Goal: Ask a question: Seek information or help from site administrators or community

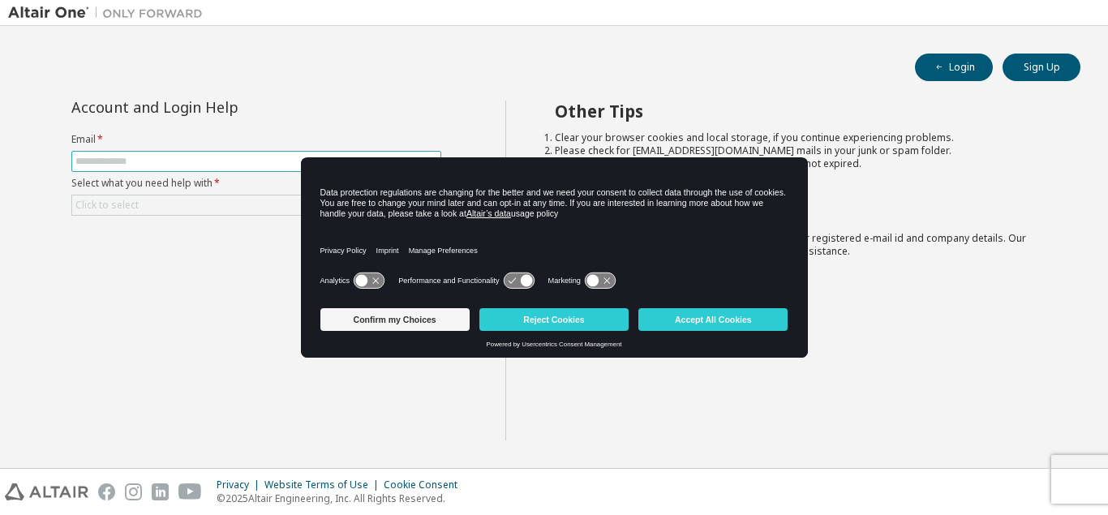
click at [110, 161] on input "text" at bounding box center [256, 161] width 362 height 13
type input "**********"
click at [246, 301] on div "**********" at bounding box center [256, 271] width 497 height 340
click at [393, 327] on button "Confirm my Choices" at bounding box center [394, 319] width 149 height 23
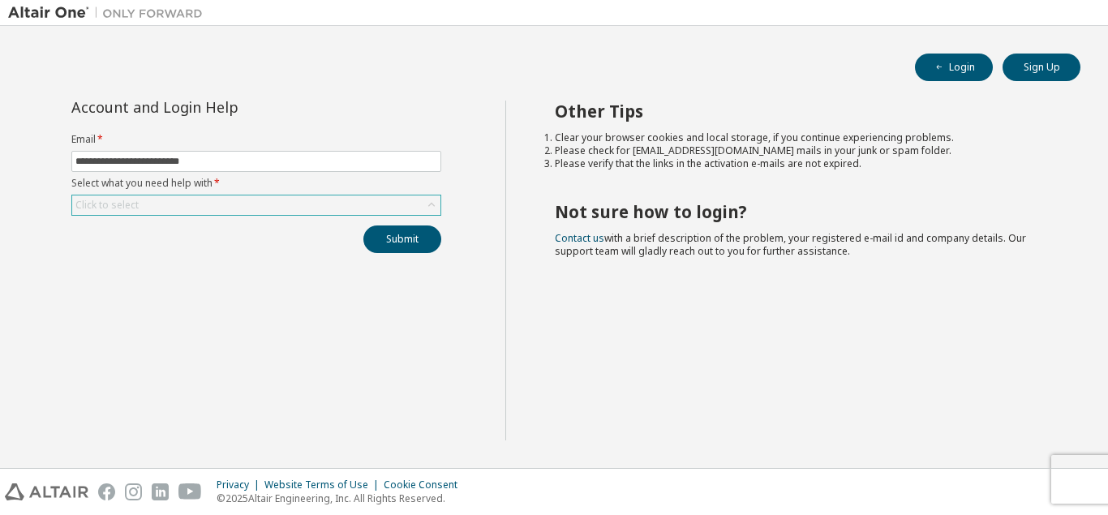
click at [97, 205] on div "Click to select" at bounding box center [106, 205] width 63 height 13
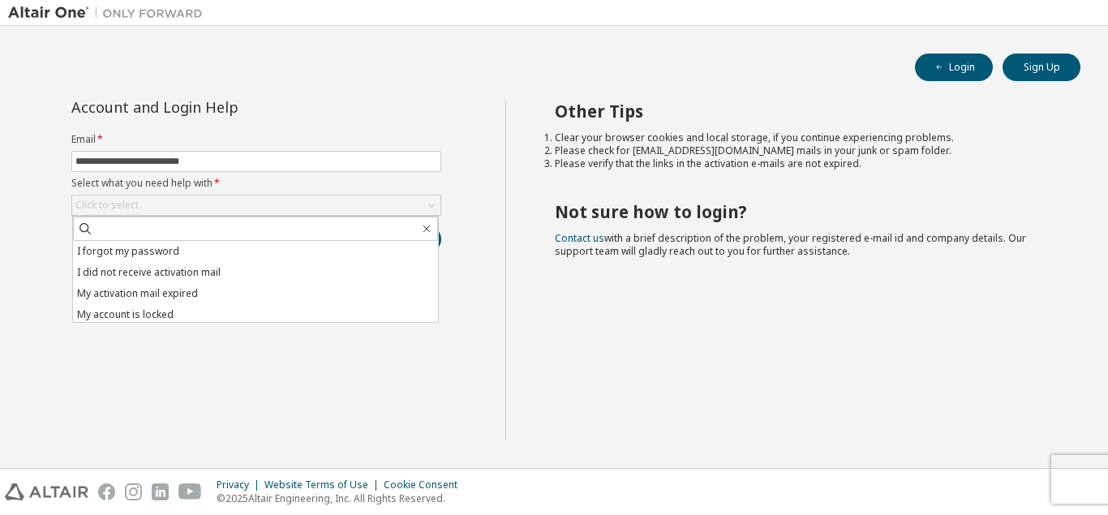
click at [130, 273] on li "I did not receive activation mail" at bounding box center [255, 272] width 365 height 21
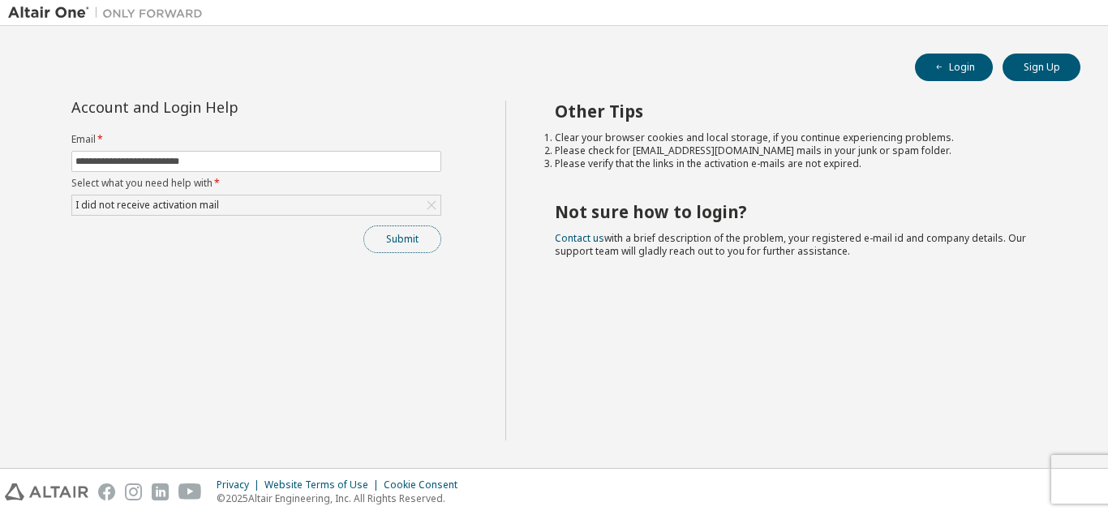
click at [392, 248] on button "Submit" at bounding box center [402, 240] width 78 height 28
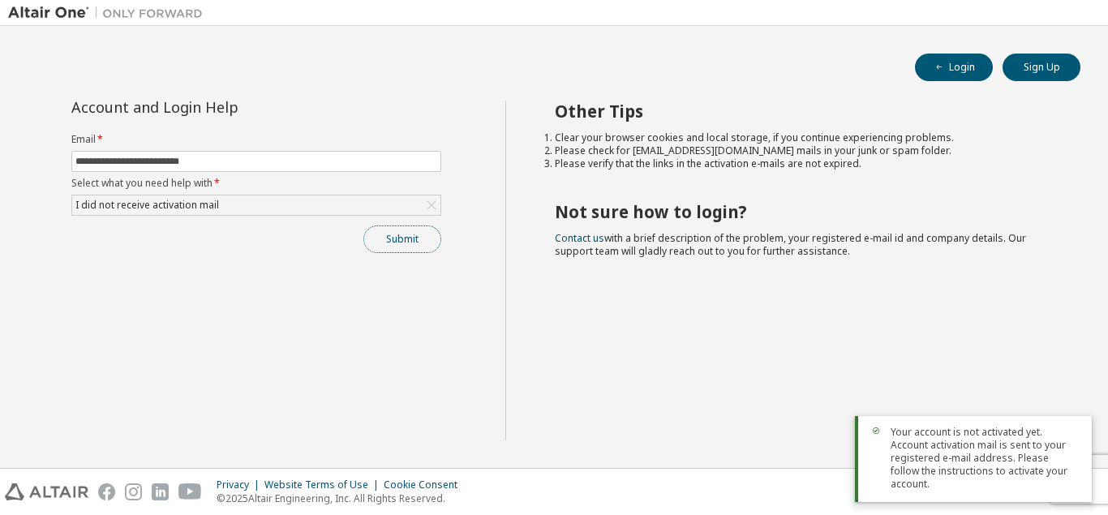
click at [416, 238] on button "Submit" at bounding box center [402, 240] width 78 height 28
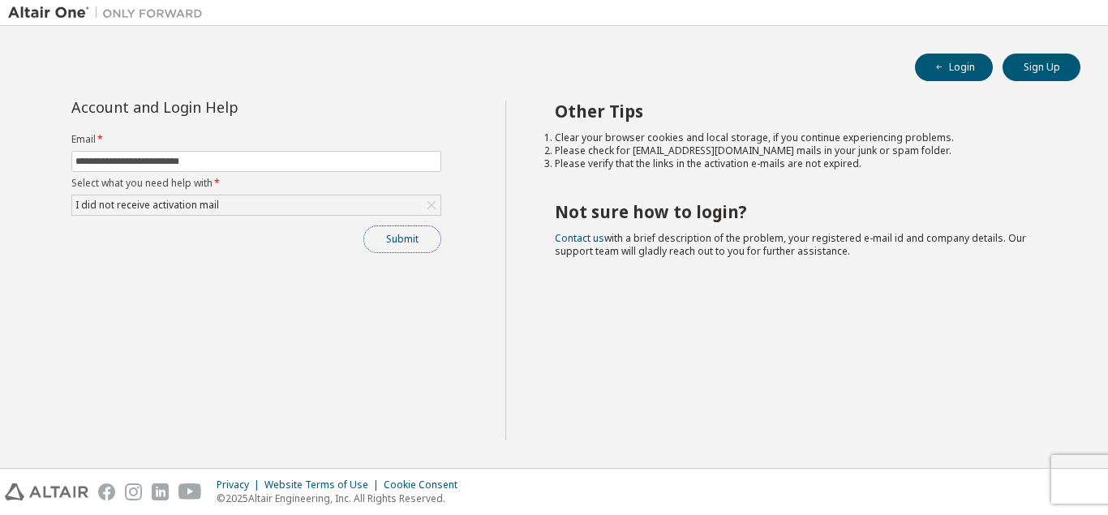
click at [404, 247] on button "Submit" at bounding box center [402, 240] width 78 height 28
click at [430, 249] on button "Submit" at bounding box center [402, 240] width 78 height 28
click at [404, 246] on button "Submit" at bounding box center [402, 240] width 78 height 28
click at [420, 244] on button "Submit" at bounding box center [402, 240] width 78 height 28
